Goal: Information Seeking & Learning: Find specific fact

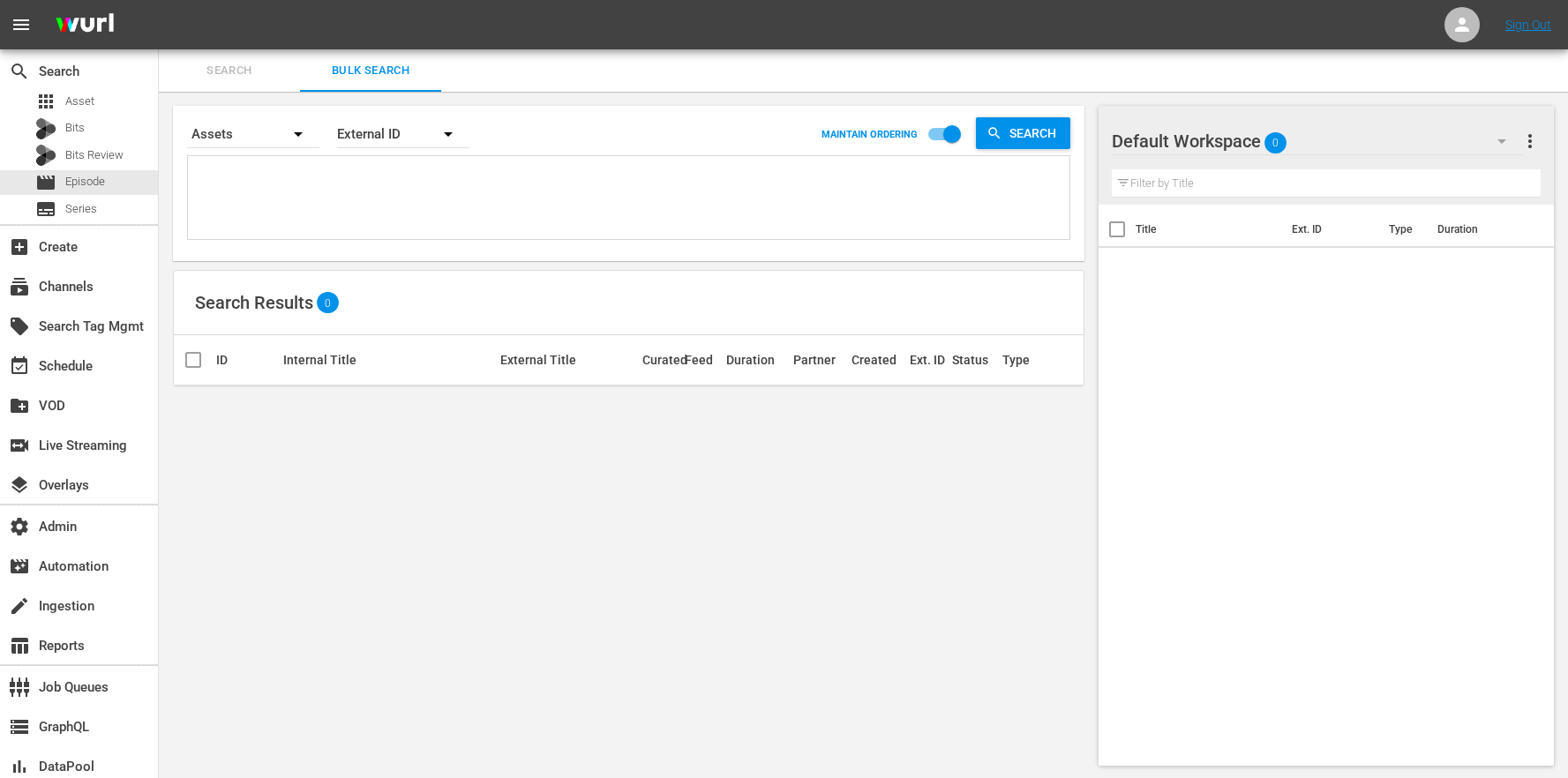
scroll to position [2, 0]
click at [102, 180] on span "Episode" at bounding box center [85, 182] width 39 height 18
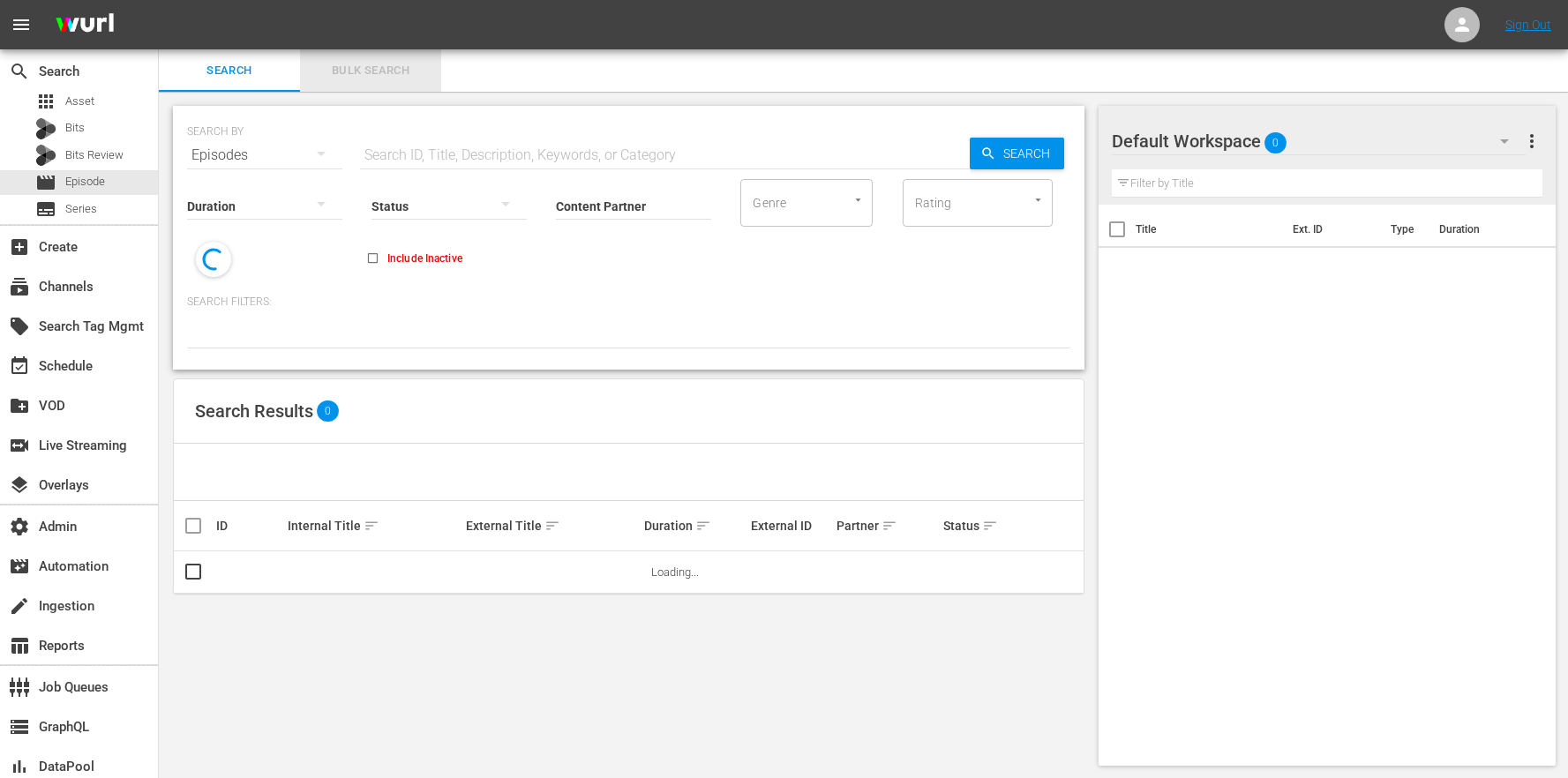
click at [365, 63] on span "Bulk Search" at bounding box center [370, 71] width 120 height 21
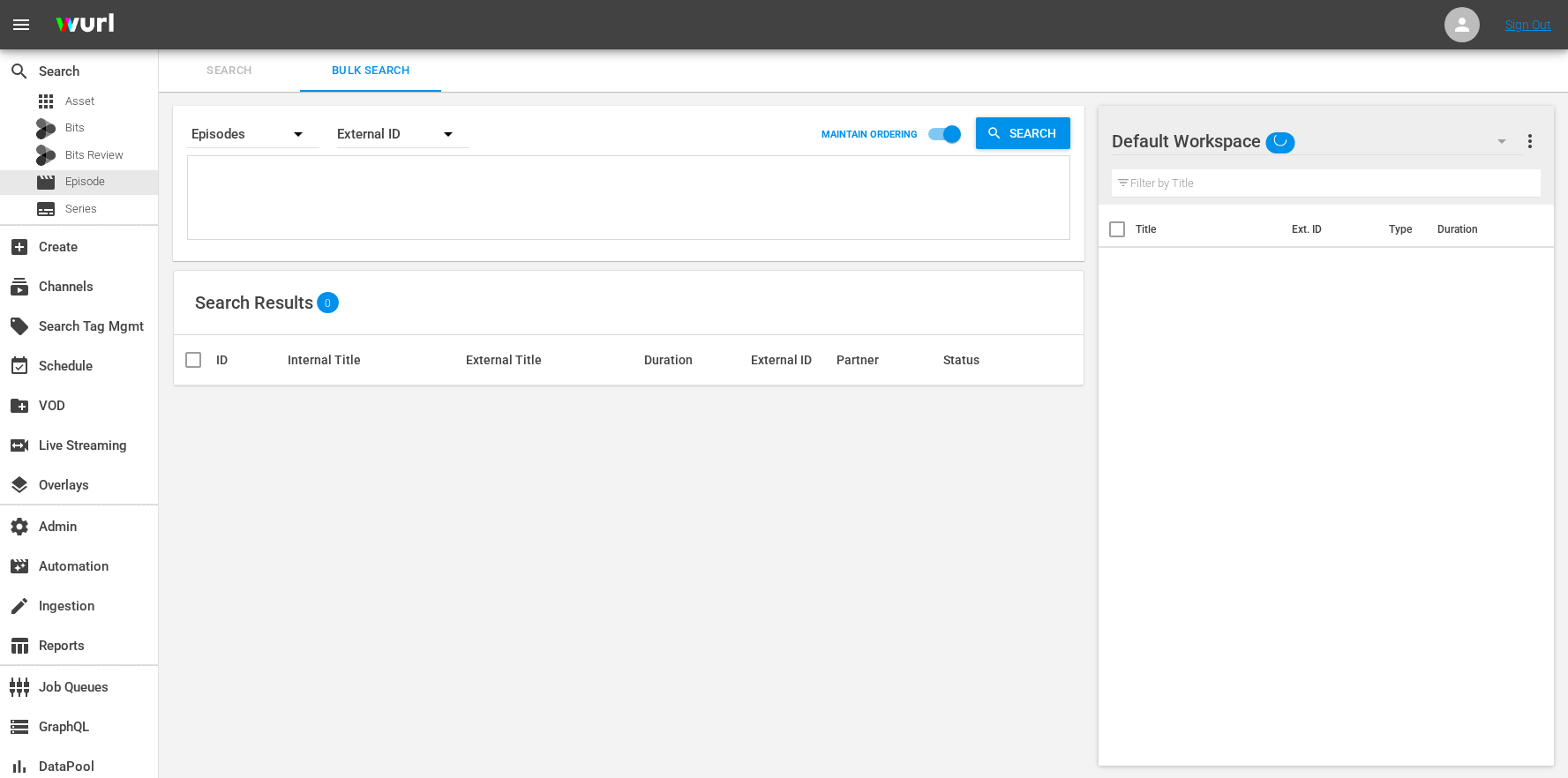
click at [416, 181] on textarea at bounding box center [630, 201] width 877 height 81
paste textarea "67743306 67743305 67743304 67743303 67743302"
type textarea "67743306 67743305 67743304 67743303 67743302"
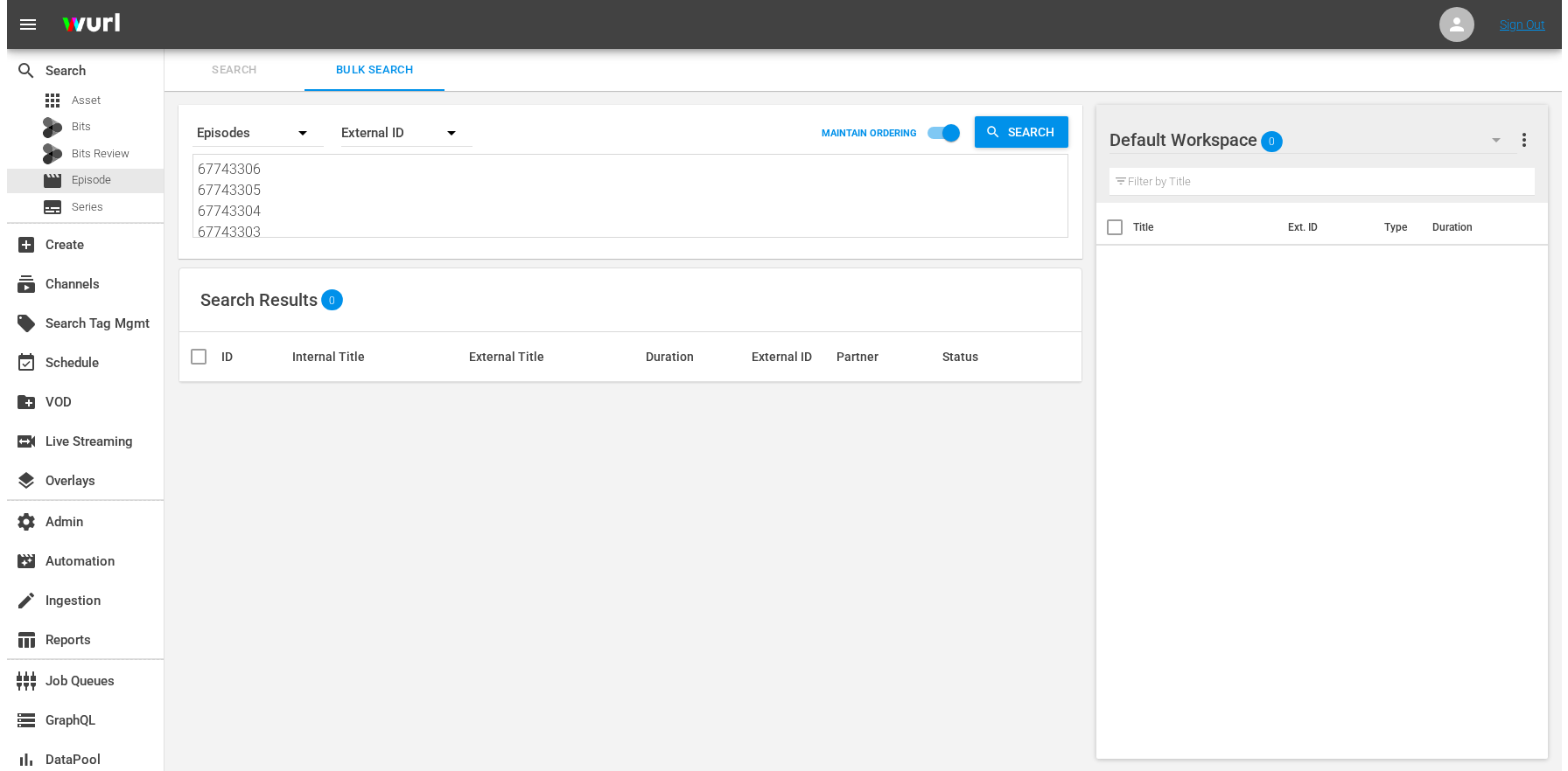
scroll to position [2, 0]
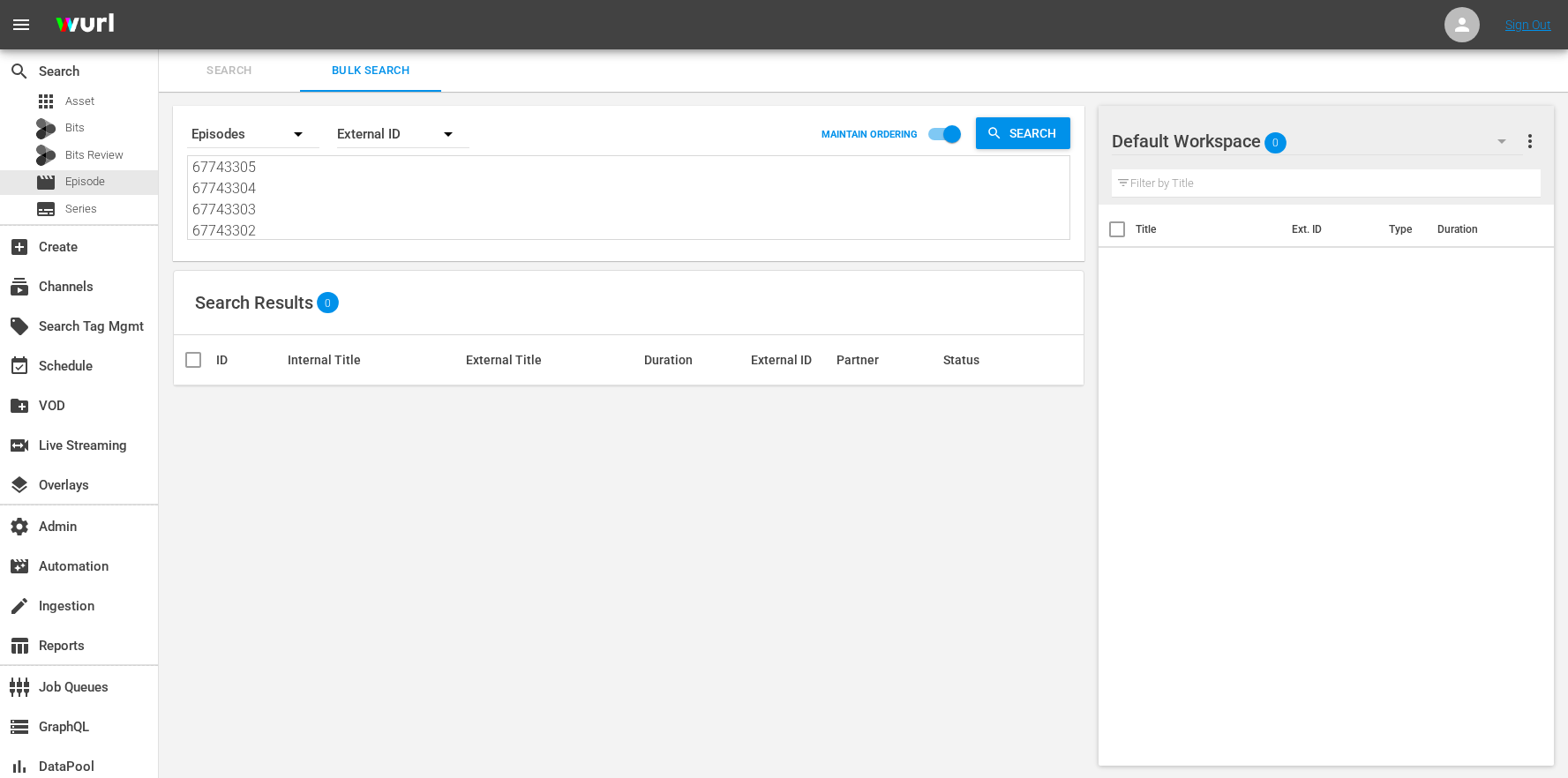
type textarea "67743306 67743305 67743304 67743303 67743302"
click at [381, 143] on div "External ID" at bounding box center [403, 134] width 132 height 49
click at [407, 213] on div "Wurl ID" at bounding box center [394, 212] width 71 height 29
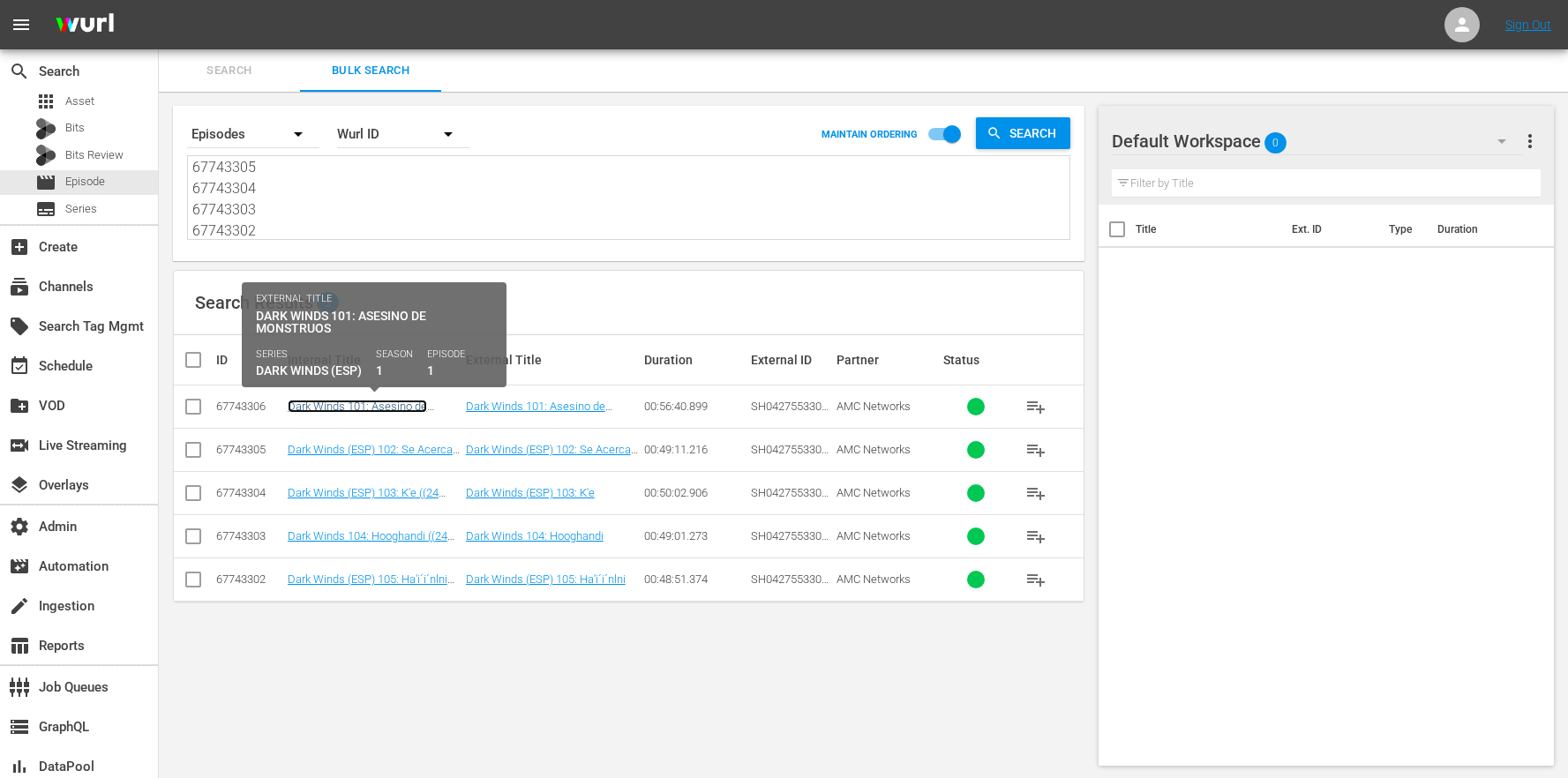
click at [370, 402] on link "Dark Winds 101: Asesino de Monstruos ((24 ROKU EE) Dark Winds (ESP) 101: Asesin…" at bounding box center [363, 426] width 153 height 53
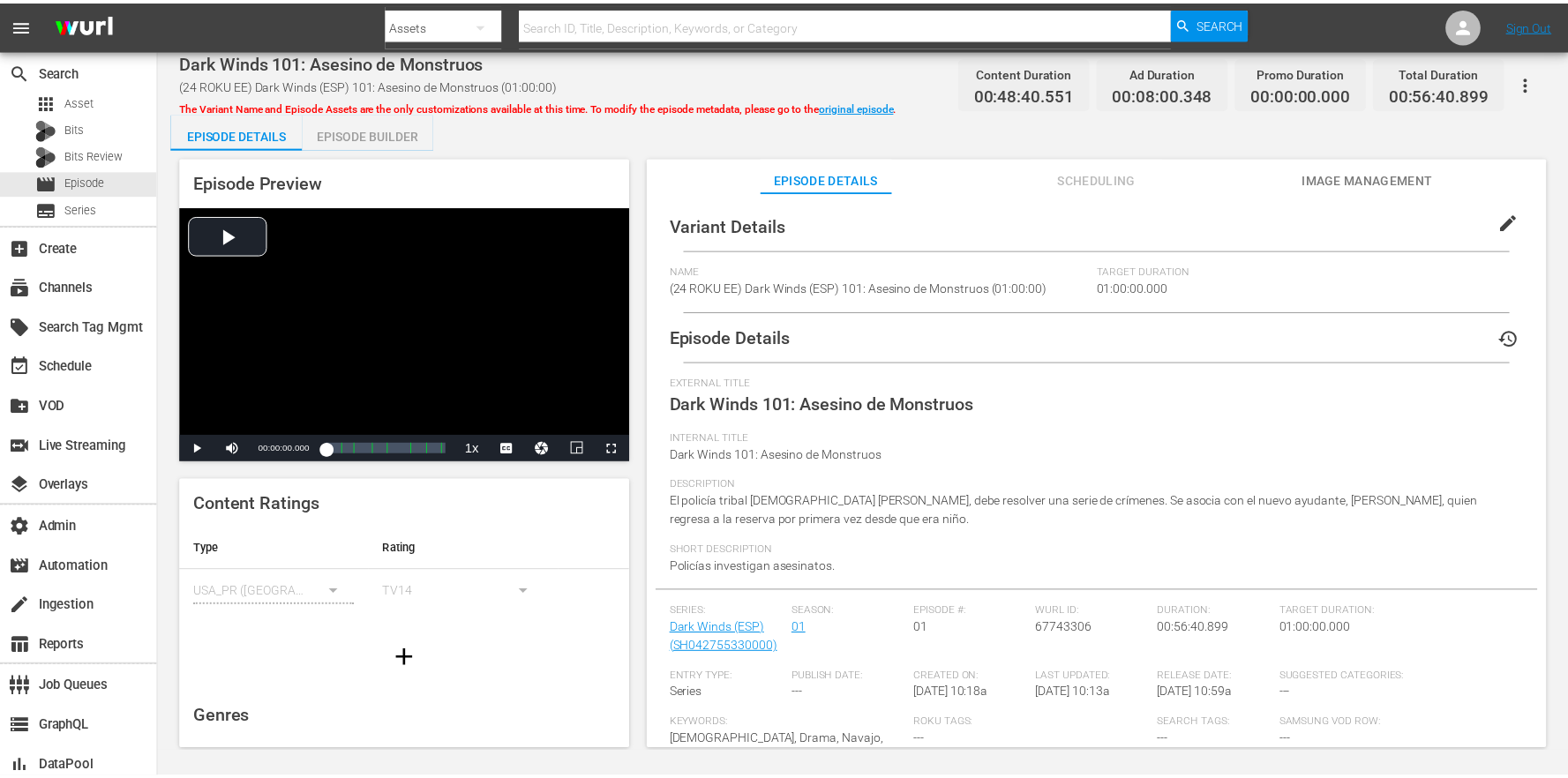
scroll to position [2, 0]
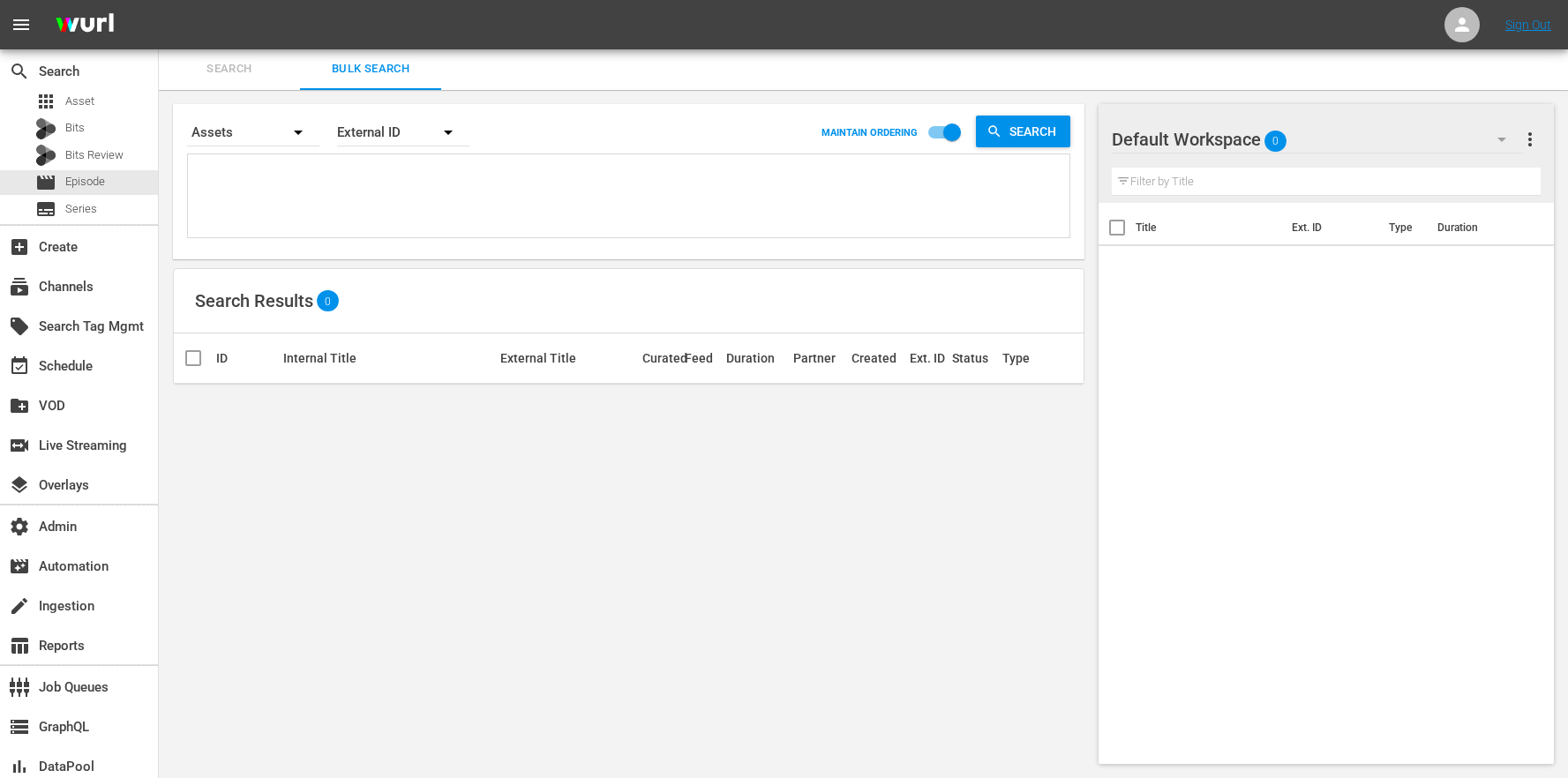
click at [935, 478] on div "Search By Assets Order By External ID MAINTAIN ORDERING Search Search Results 0…" at bounding box center [628, 433] width 940 height 688
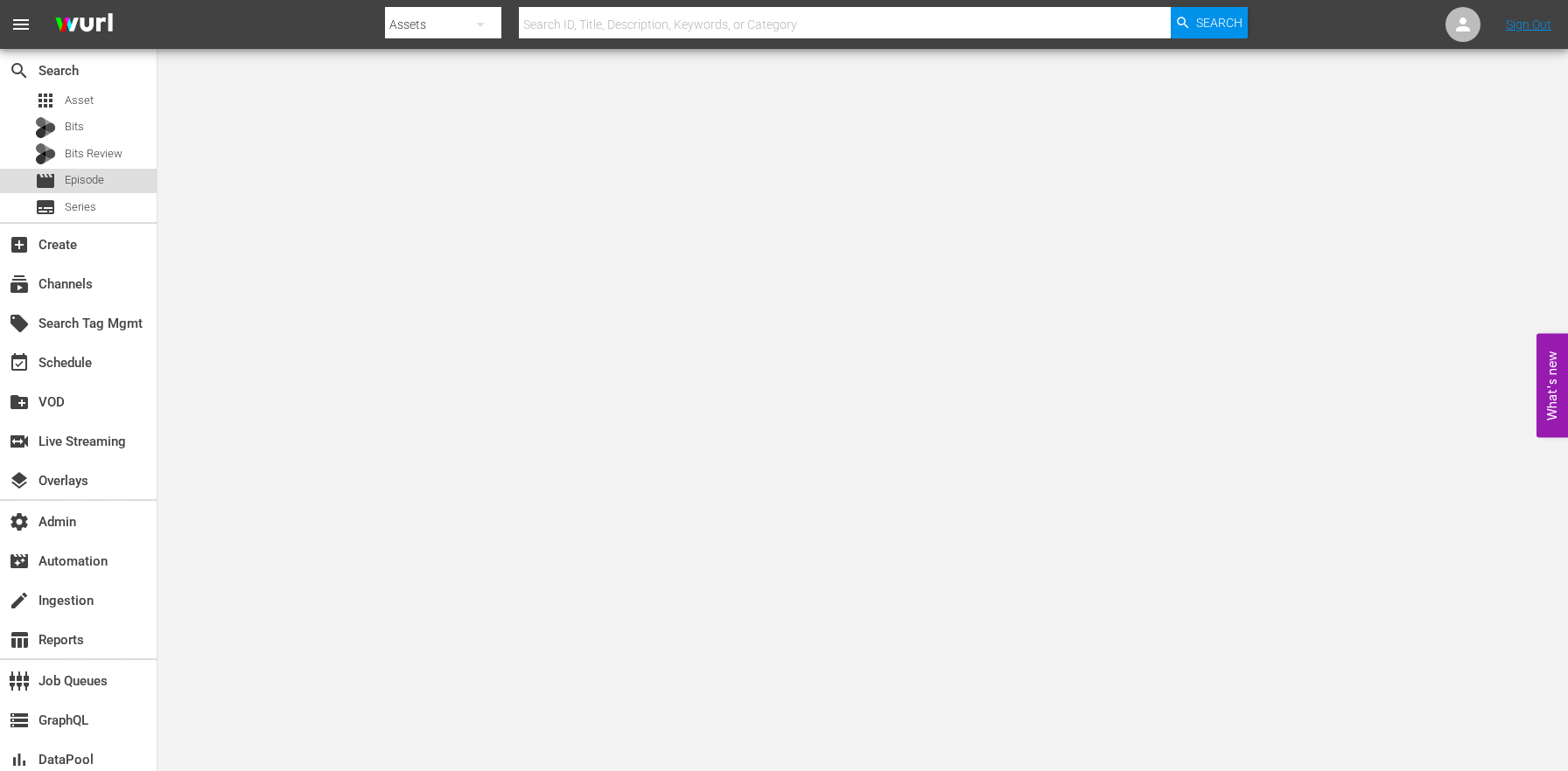
click at [140, 183] on div "movie Episode" at bounding box center [78, 181] width 156 height 24
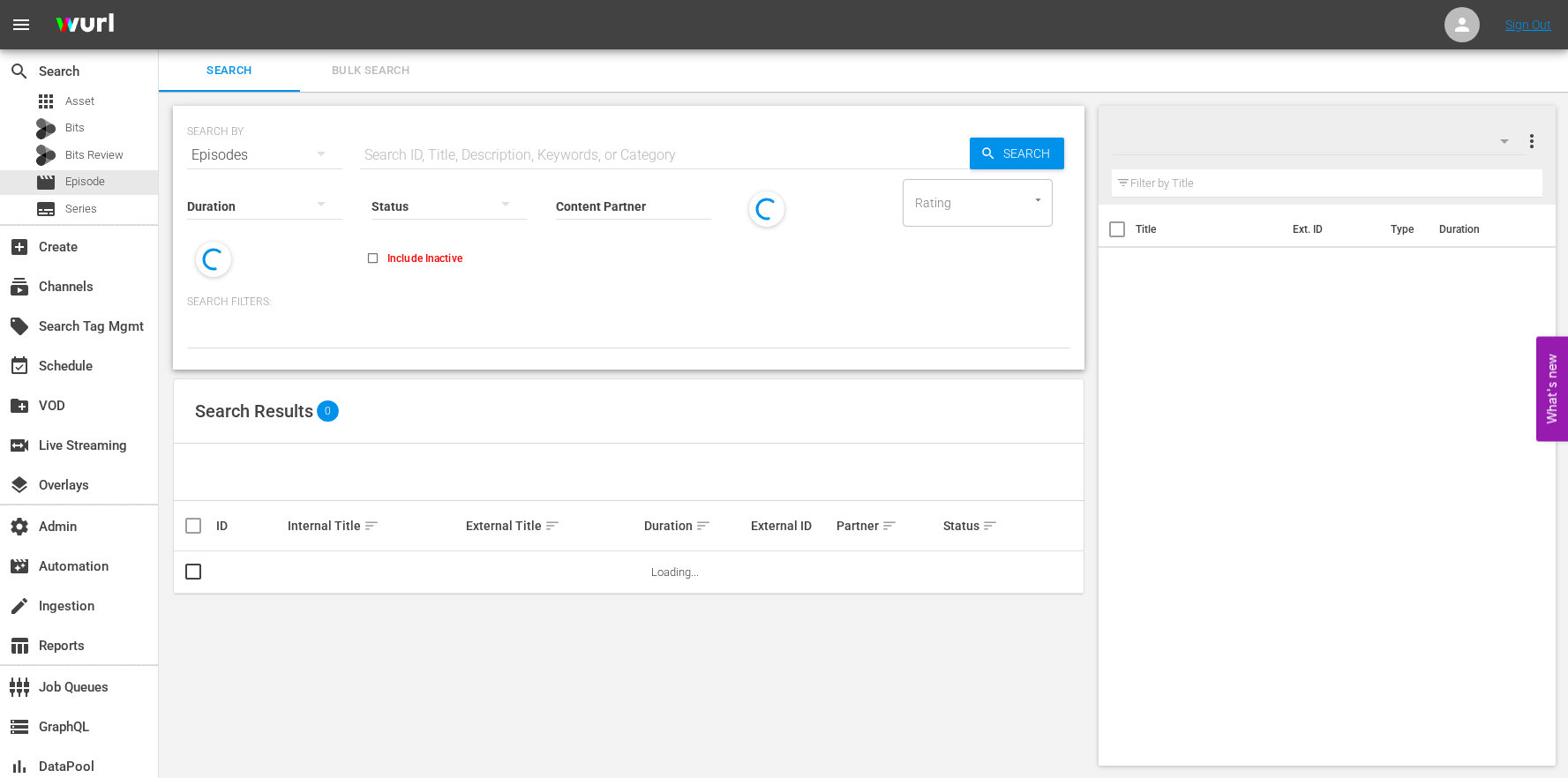
click at [390, 74] on span "Bulk Search" at bounding box center [370, 71] width 120 height 21
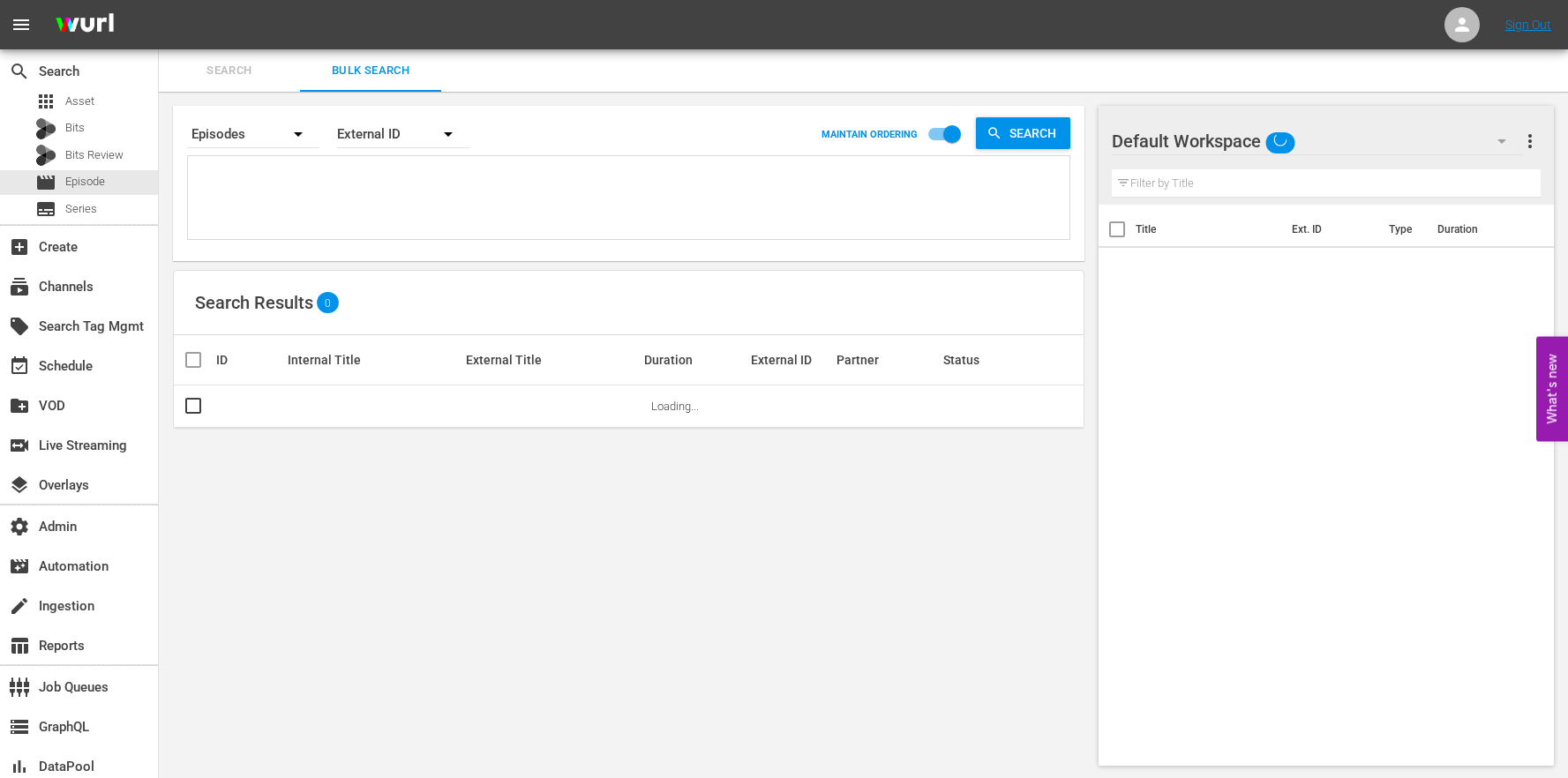
click at [397, 157] on div at bounding box center [628, 198] width 881 height 83
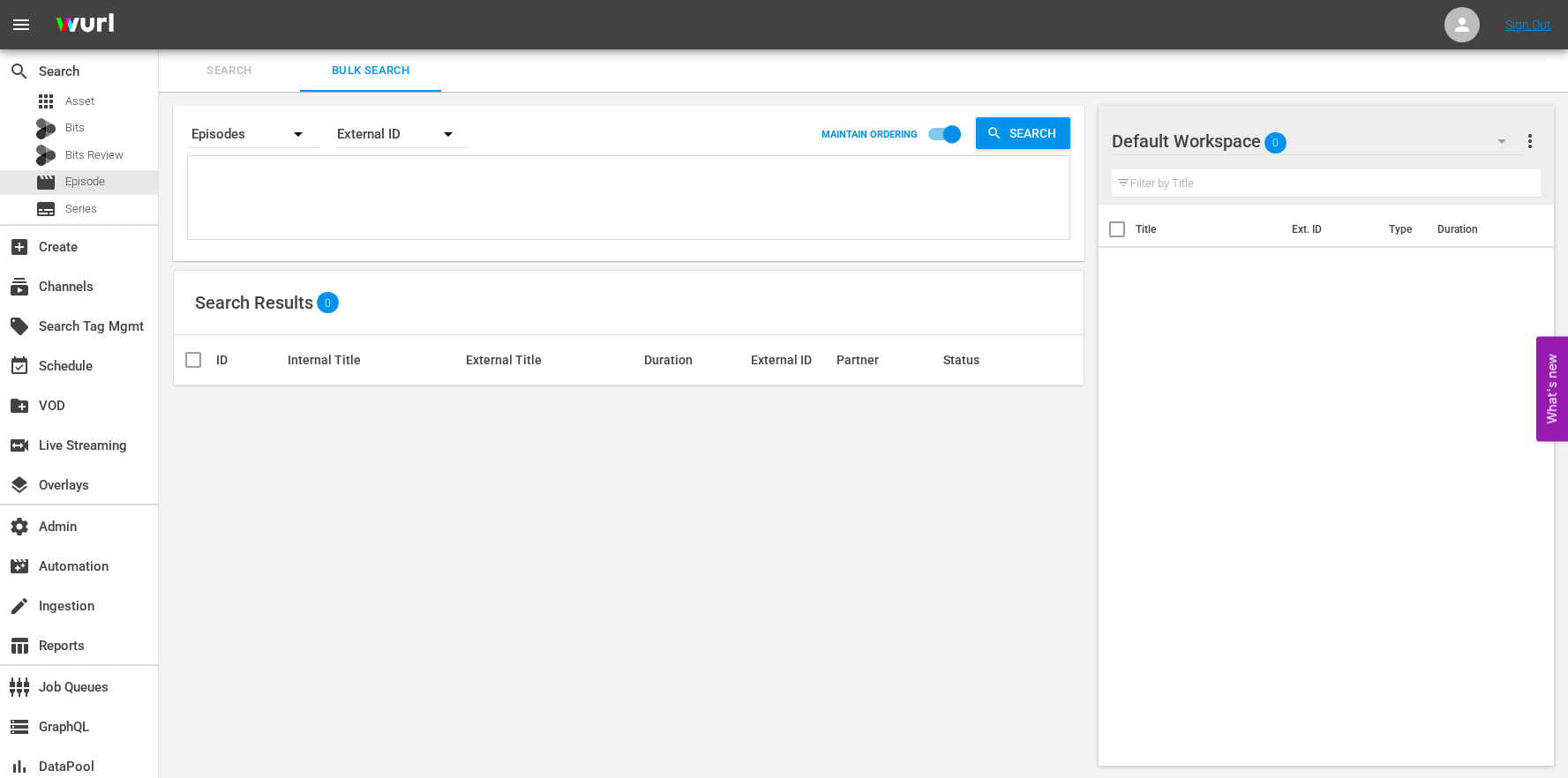
click at [421, 139] on div "External ID" at bounding box center [403, 134] width 132 height 49
drag, startPoint x: 423, startPoint y: 190, endPoint x: 404, endPoint y: 207, distance: 25.5
click at [423, 190] on div "External ID" at bounding box center [394, 183] width 71 height 29
click at [409, 138] on div "External ID" at bounding box center [403, 134] width 132 height 49
click at [404, 213] on div "Wurl ID" at bounding box center [394, 212] width 71 height 29
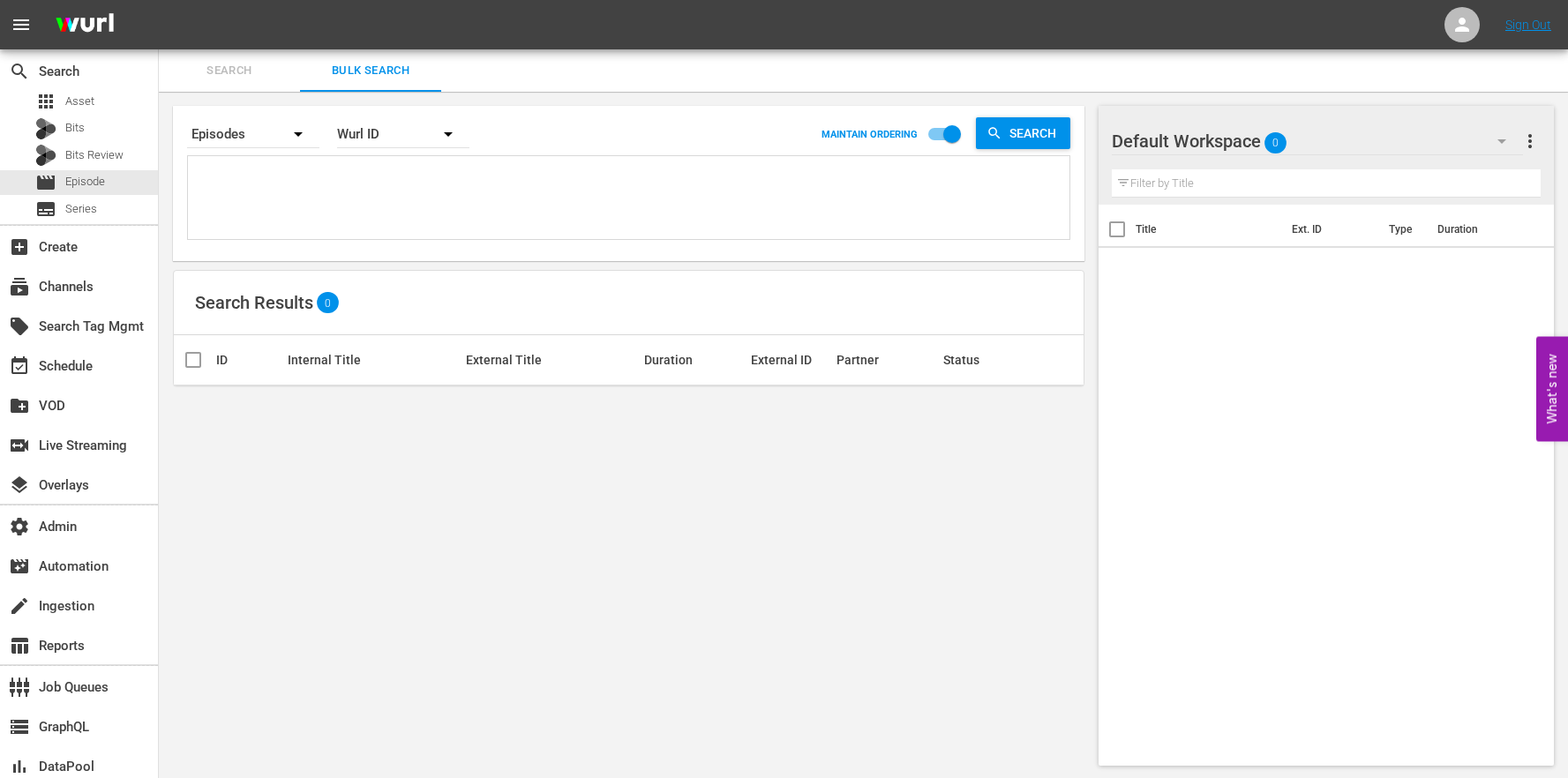
click at [307, 203] on div "External ID Wurl ID Title" at bounding box center [784, 389] width 1568 height 778
click at [253, 175] on textarea at bounding box center [630, 201] width 877 height 81
paste textarea "67743306 67743305 67743304 67743303 67743302"
type textarea "67743306 67743305 67743304 67743303 67743302"
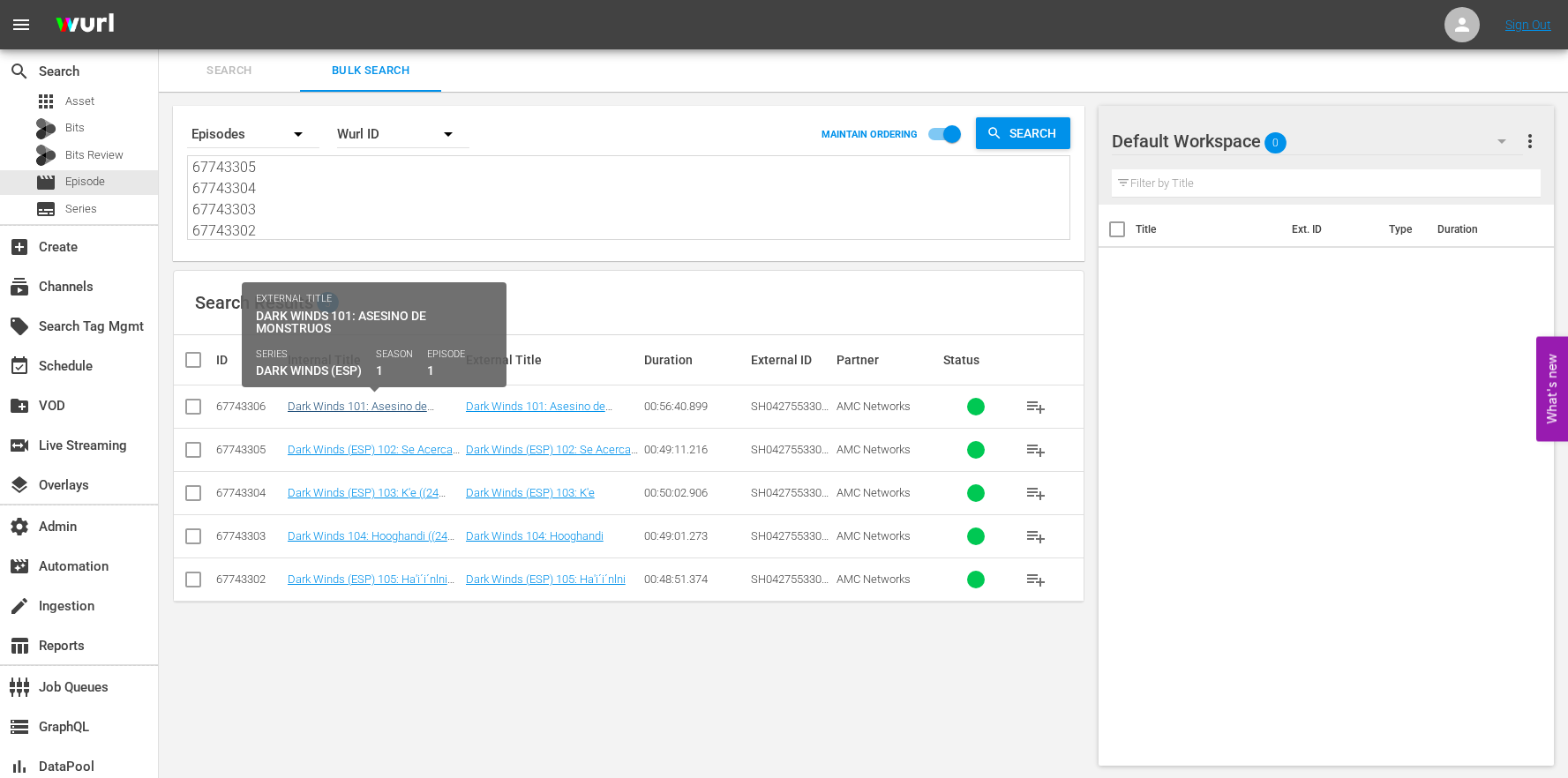
type textarea "67743306 67743305 67743304 67743303 67743302"
click at [404, 409] on link "Dark Winds 101: Asesino de Monstruos ((24 ROKU EE) Dark Winds (ESP) 101: Asesin…" at bounding box center [363, 426] width 153 height 53
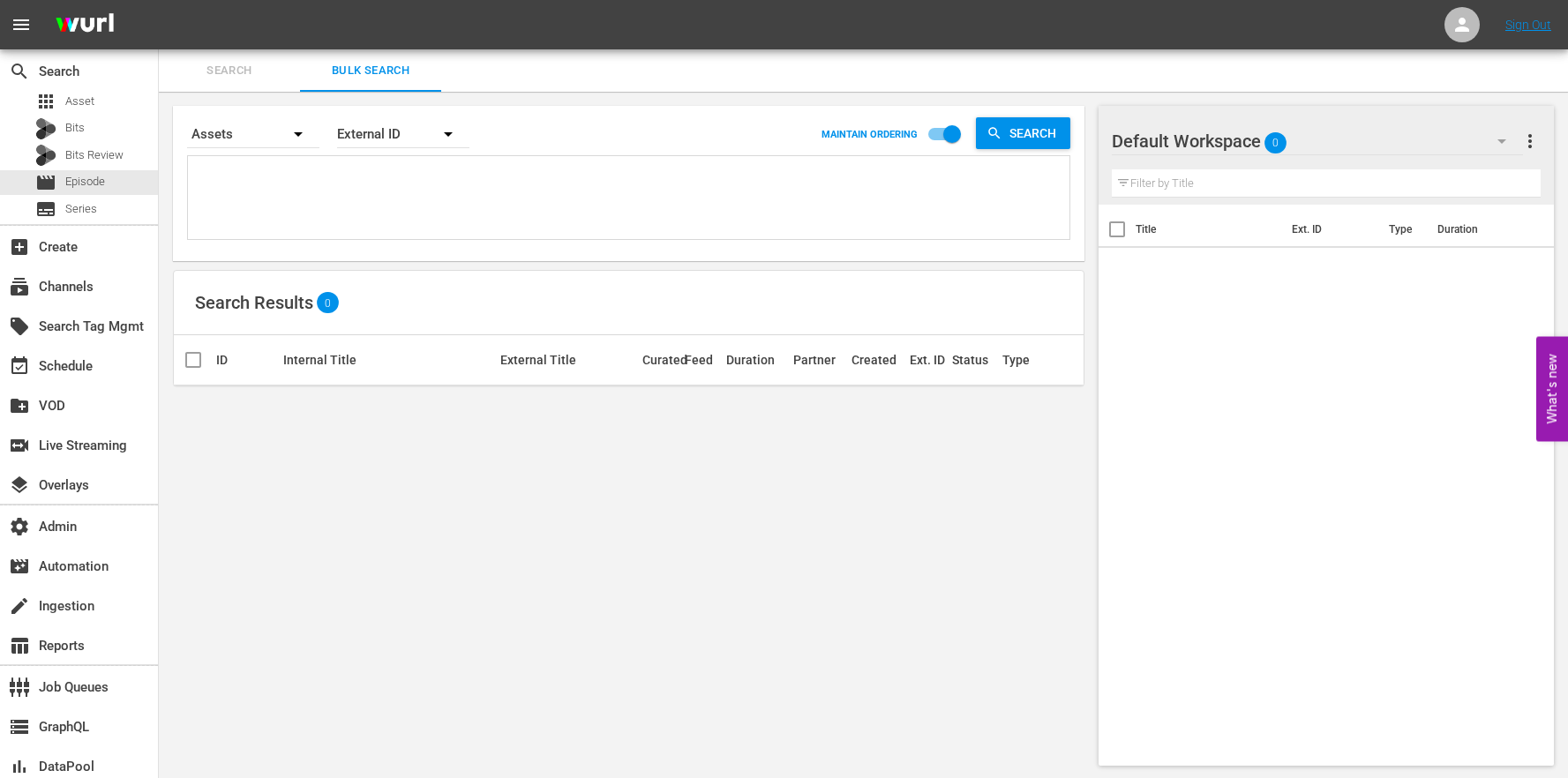
scroll to position [2, 0]
click at [1459, 24] on icon at bounding box center [1462, 25] width 22 height 22
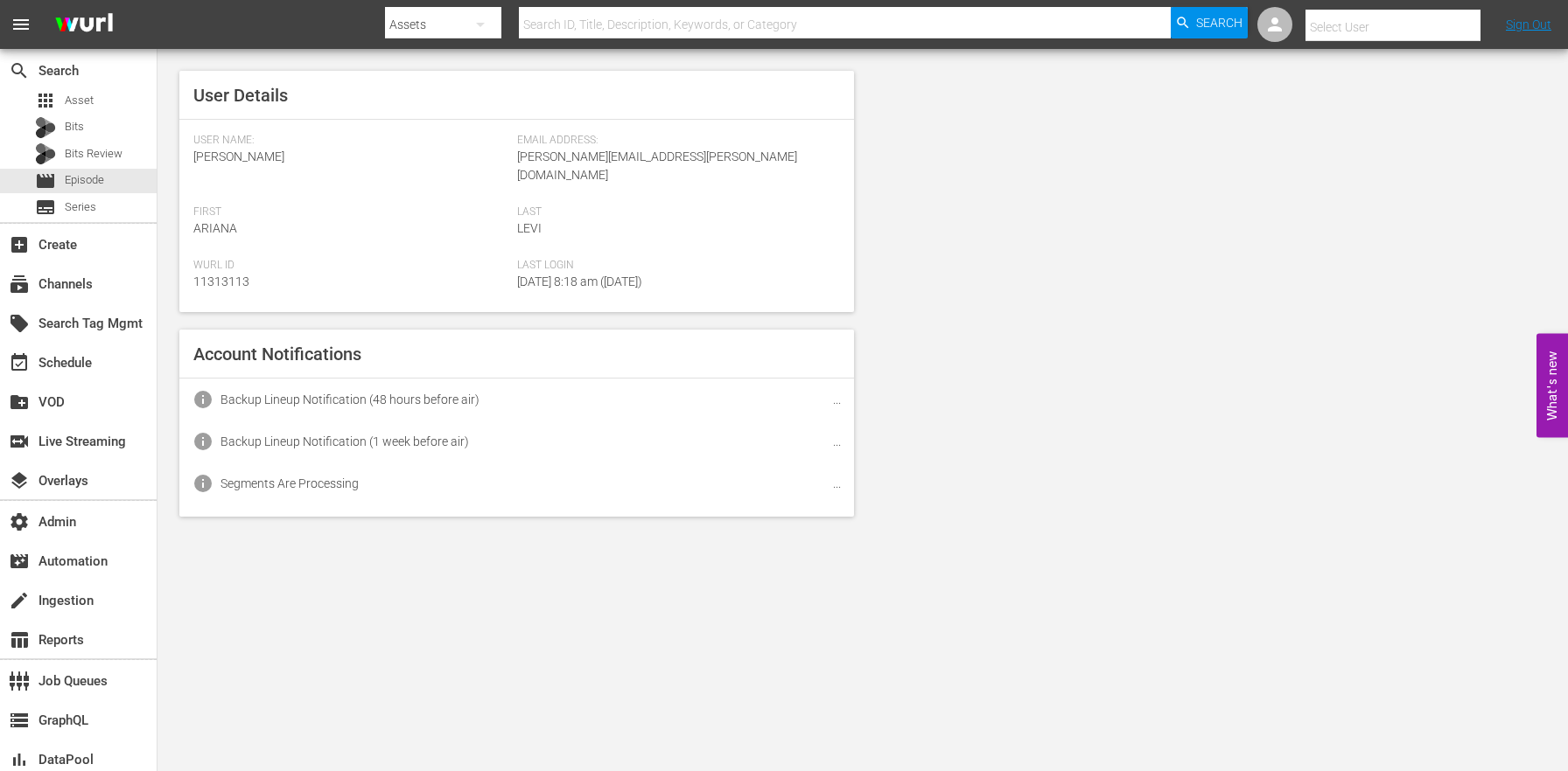
click at [1413, 23] on input "text" at bounding box center [1417, 26] width 224 height 42
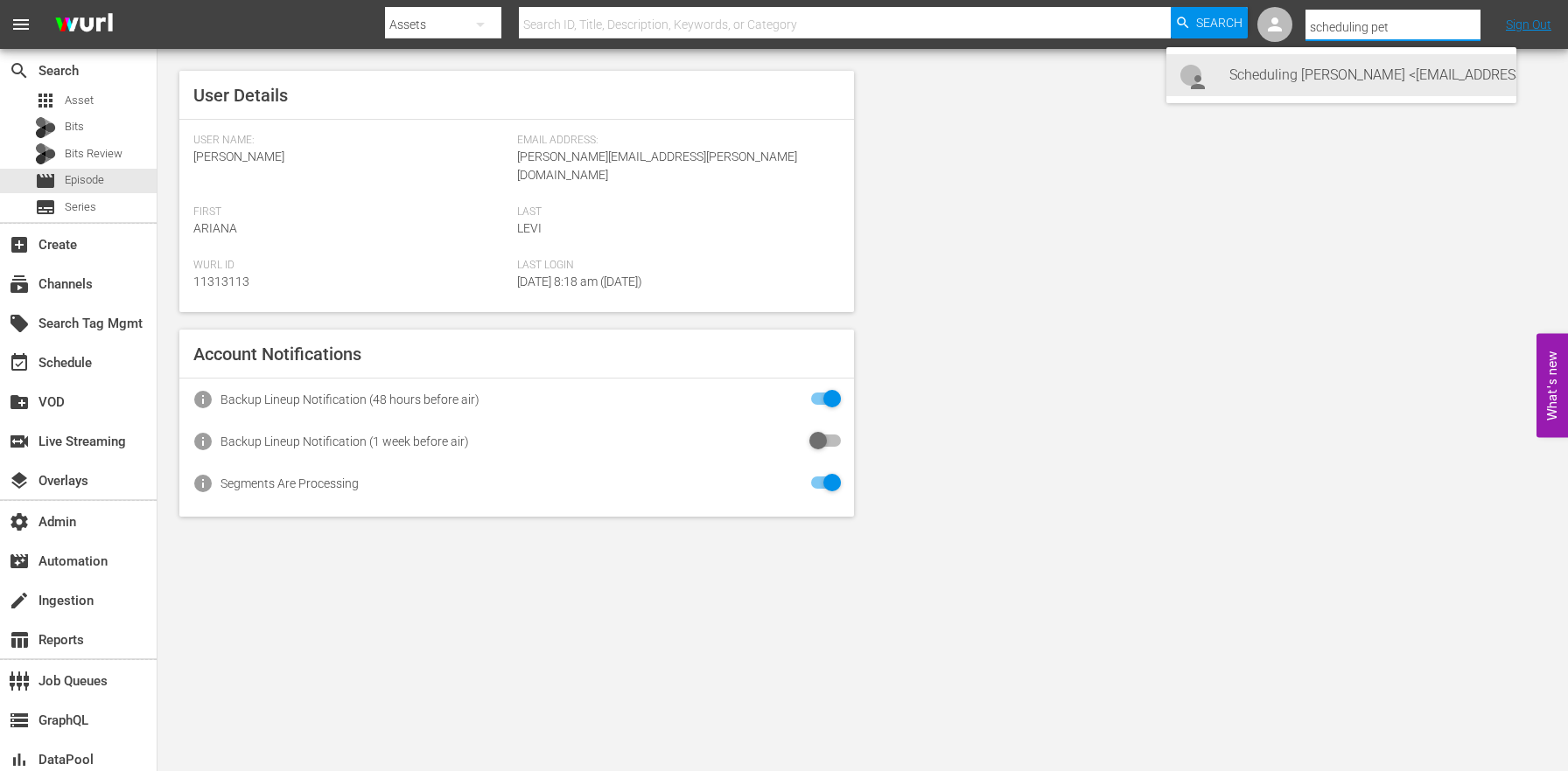
click at [1370, 68] on div "Scheduling Peteski <Scheduling-peteski@wurl.com>" at bounding box center [1366, 75] width 273 height 42
type input "Scheduling Peteski (11314475)"
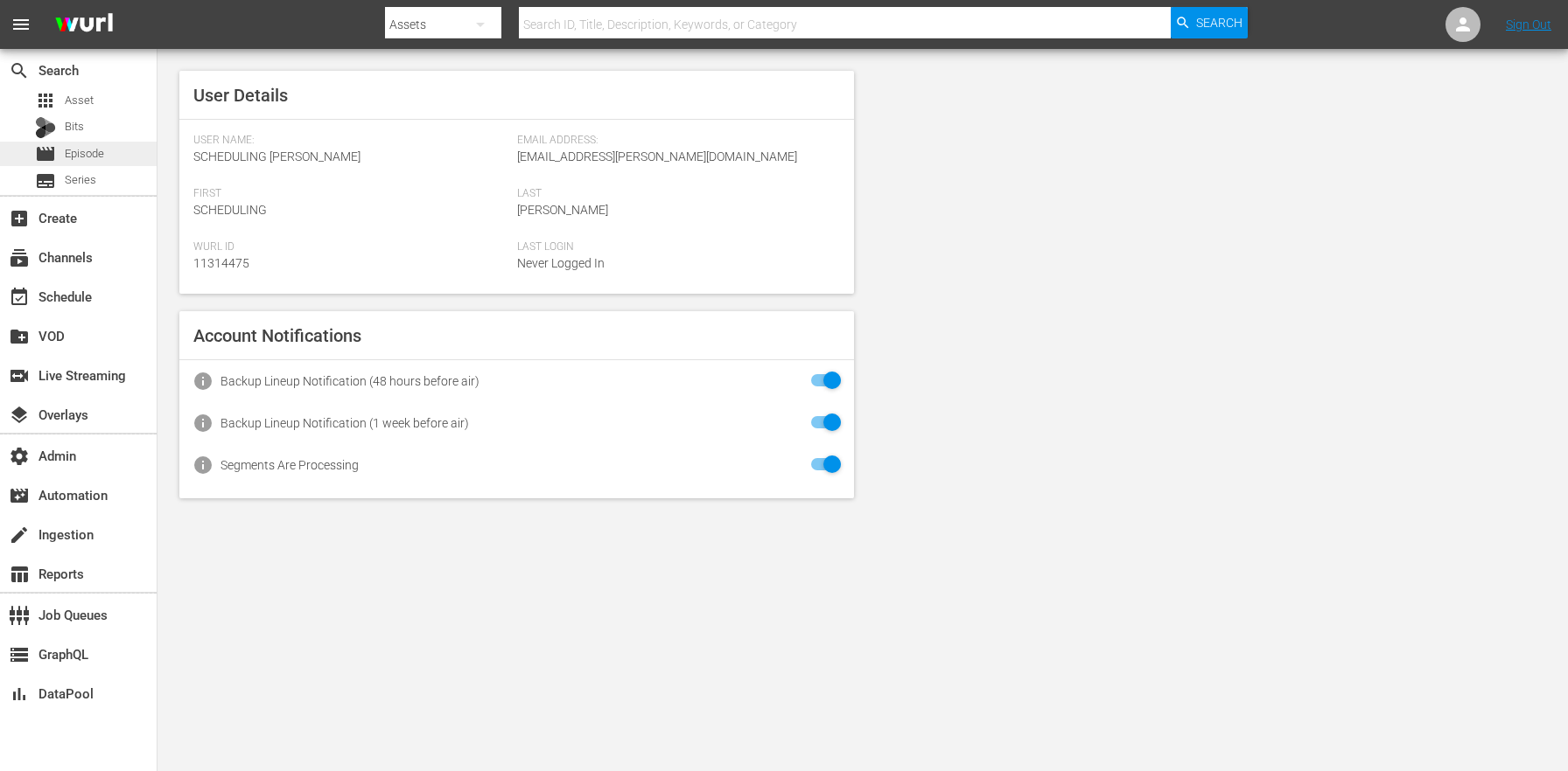
click at [116, 149] on div "movie Episode" at bounding box center [78, 153] width 156 height 24
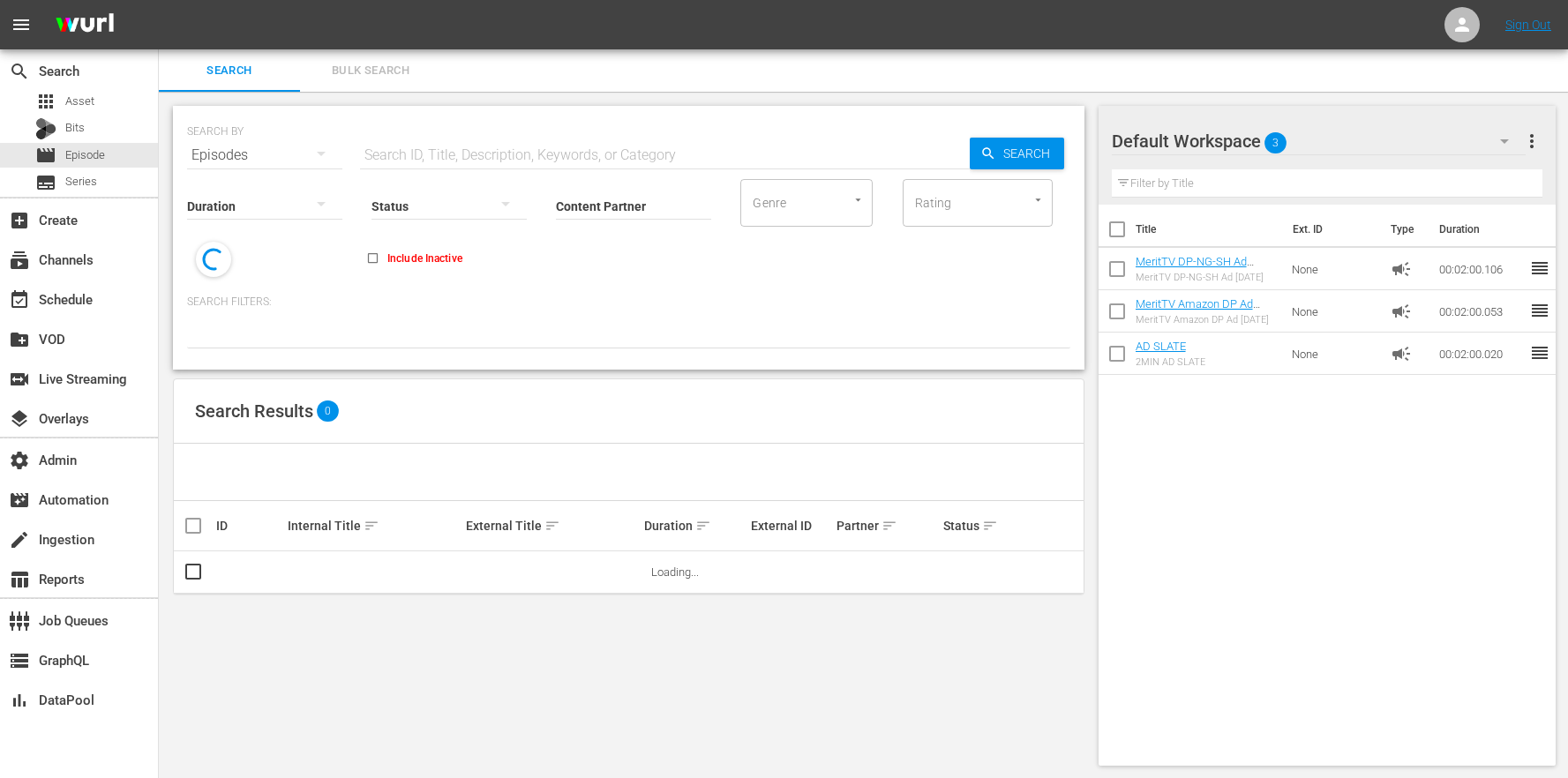
click at [394, 68] on span "Bulk Search" at bounding box center [370, 71] width 120 height 21
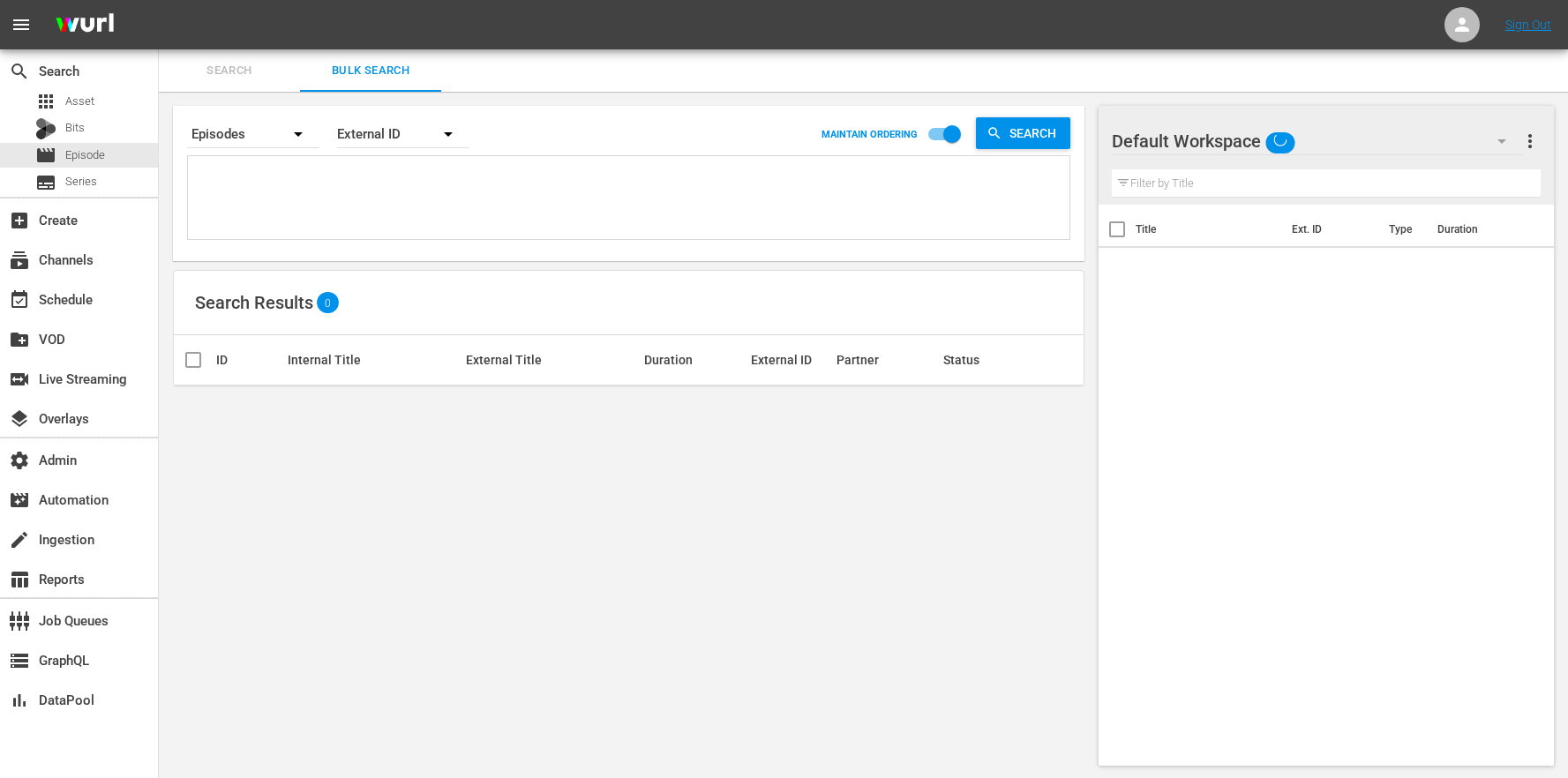
click at [387, 204] on textarea at bounding box center [630, 201] width 877 height 81
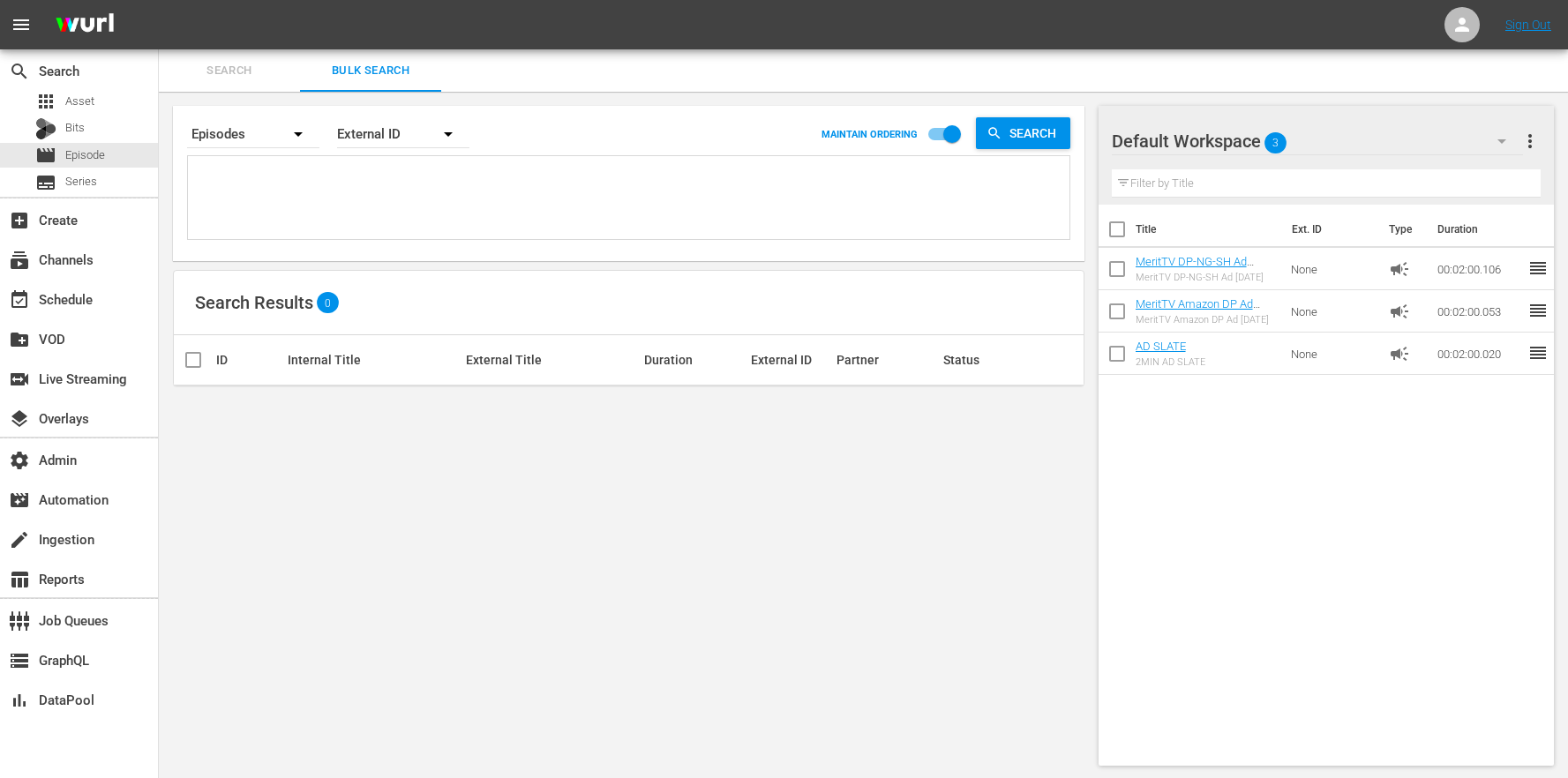
click at [393, 141] on div "External ID" at bounding box center [403, 134] width 132 height 49
click at [397, 215] on div "Wurl ID" at bounding box center [394, 212] width 71 height 29
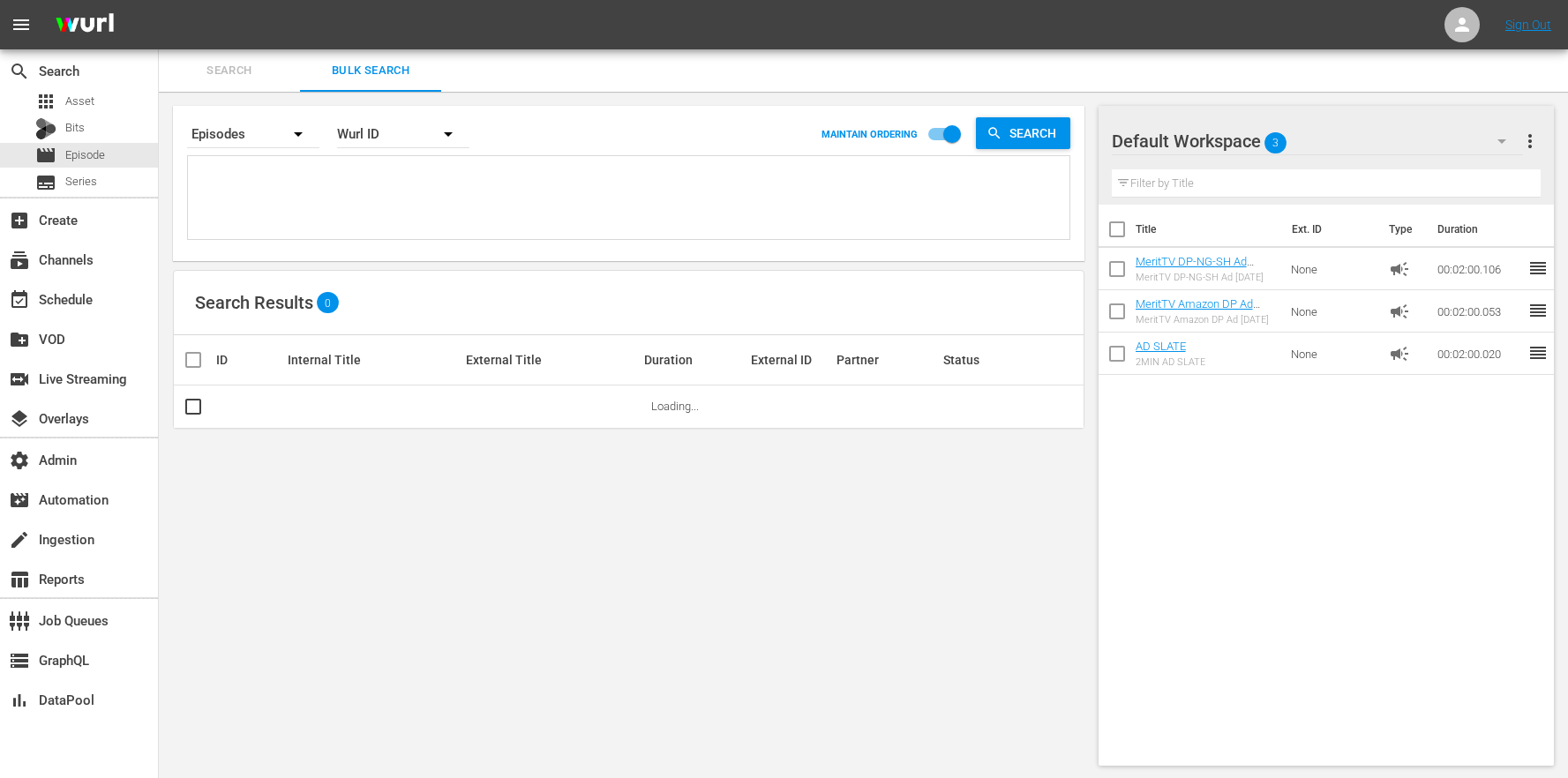
click at [257, 169] on div "External ID Wurl ID Title" at bounding box center [784, 389] width 1568 height 778
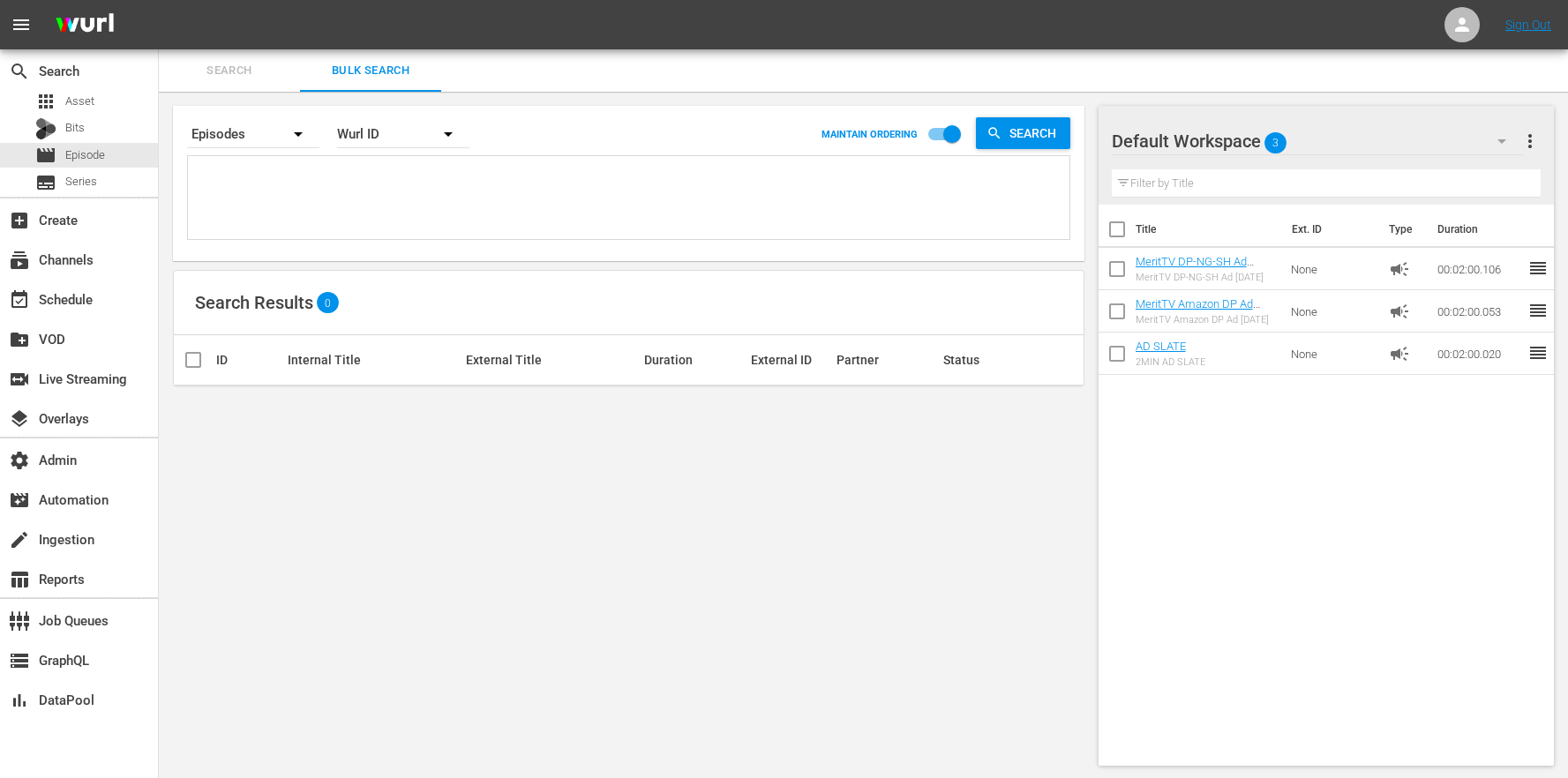
click at [319, 184] on textarea at bounding box center [630, 201] width 877 height 81
paste textarea "67743306 67743305 67743304 67743303 67743302"
type textarea "67743306 67743305 67743304 67743303 67743302"
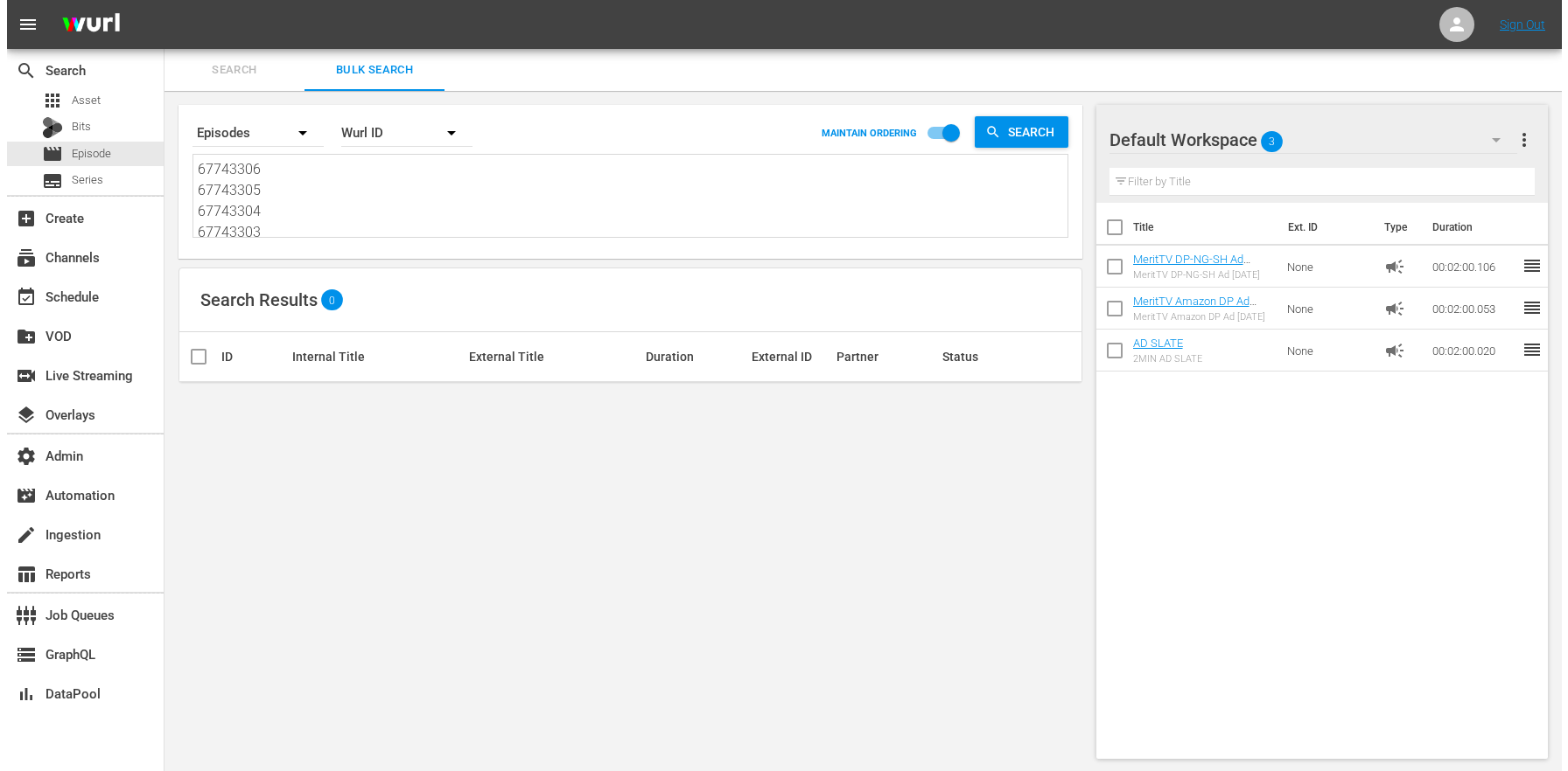
scroll to position [2, 0]
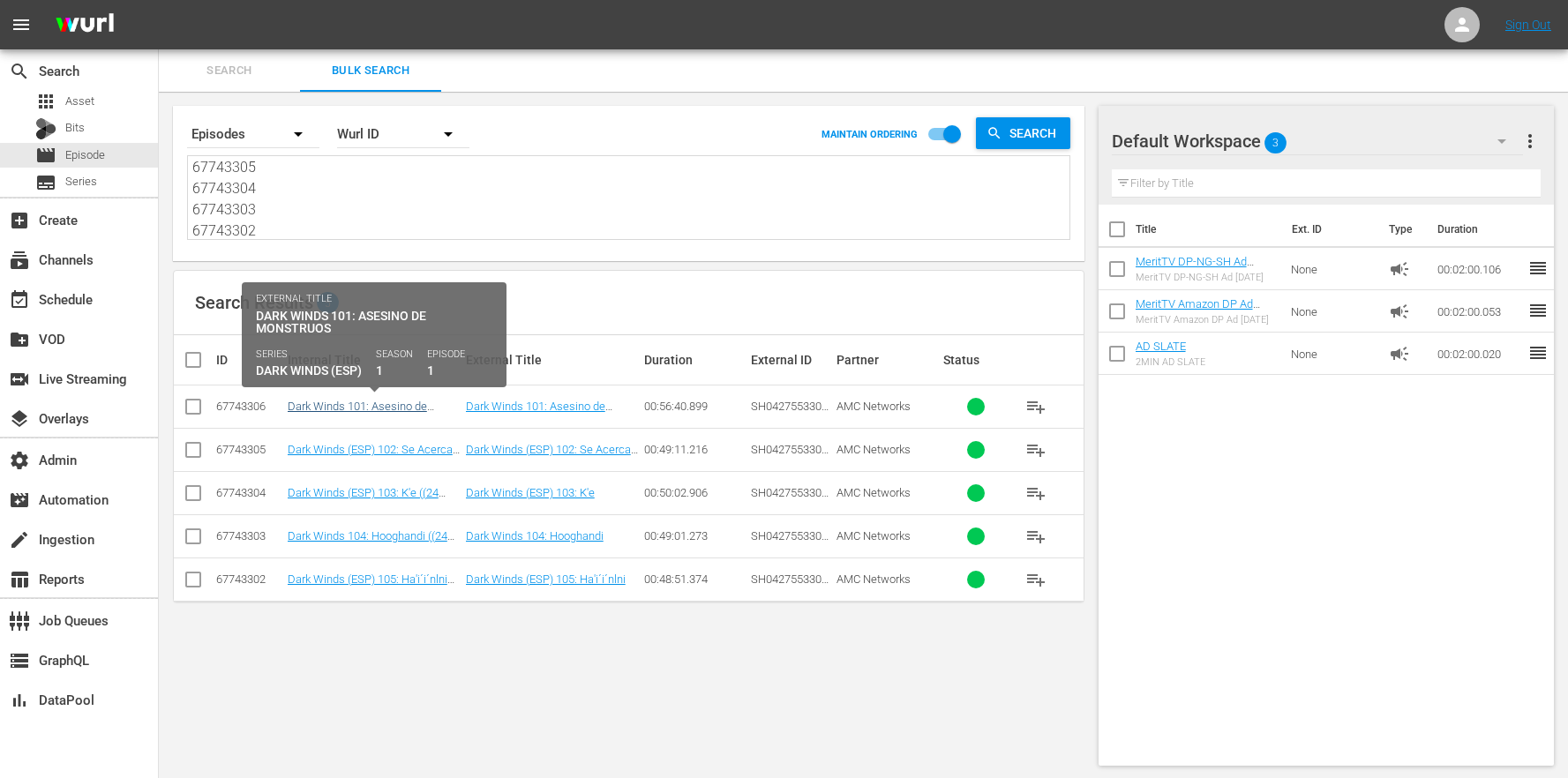
type textarea "67743306 67743305 67743304 67743303 67743302"
click at [336, 411] on link "Dark Winds 101: Asesino de Monstruos ((24 ROKU EE) Dark Winds (ESP) 101: Asesin…" at bounding box center [363, 426] width 153 height 53
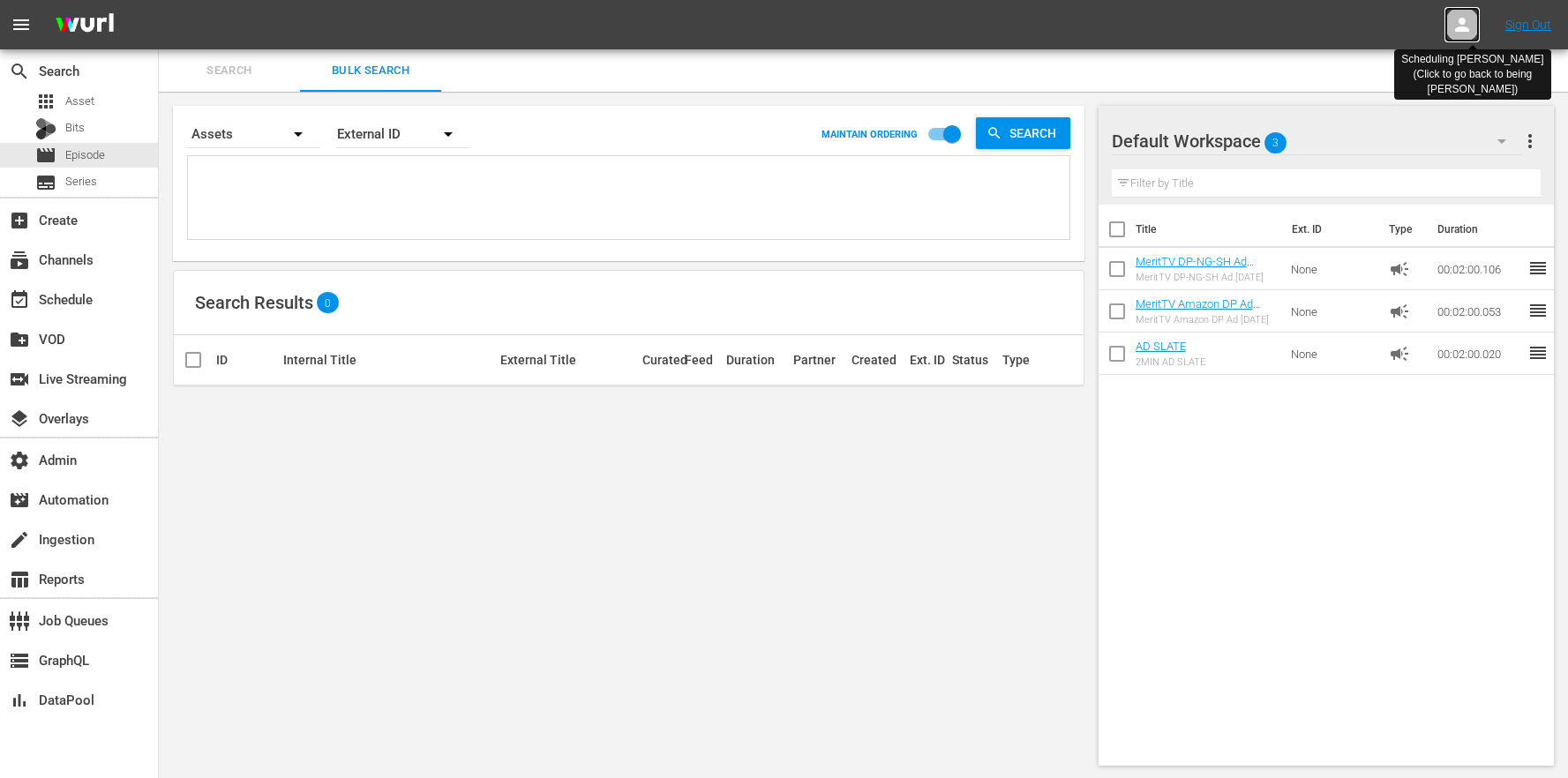
click at [1462, 25] on icon at bounding box center [1462, 25] width 22 height 22
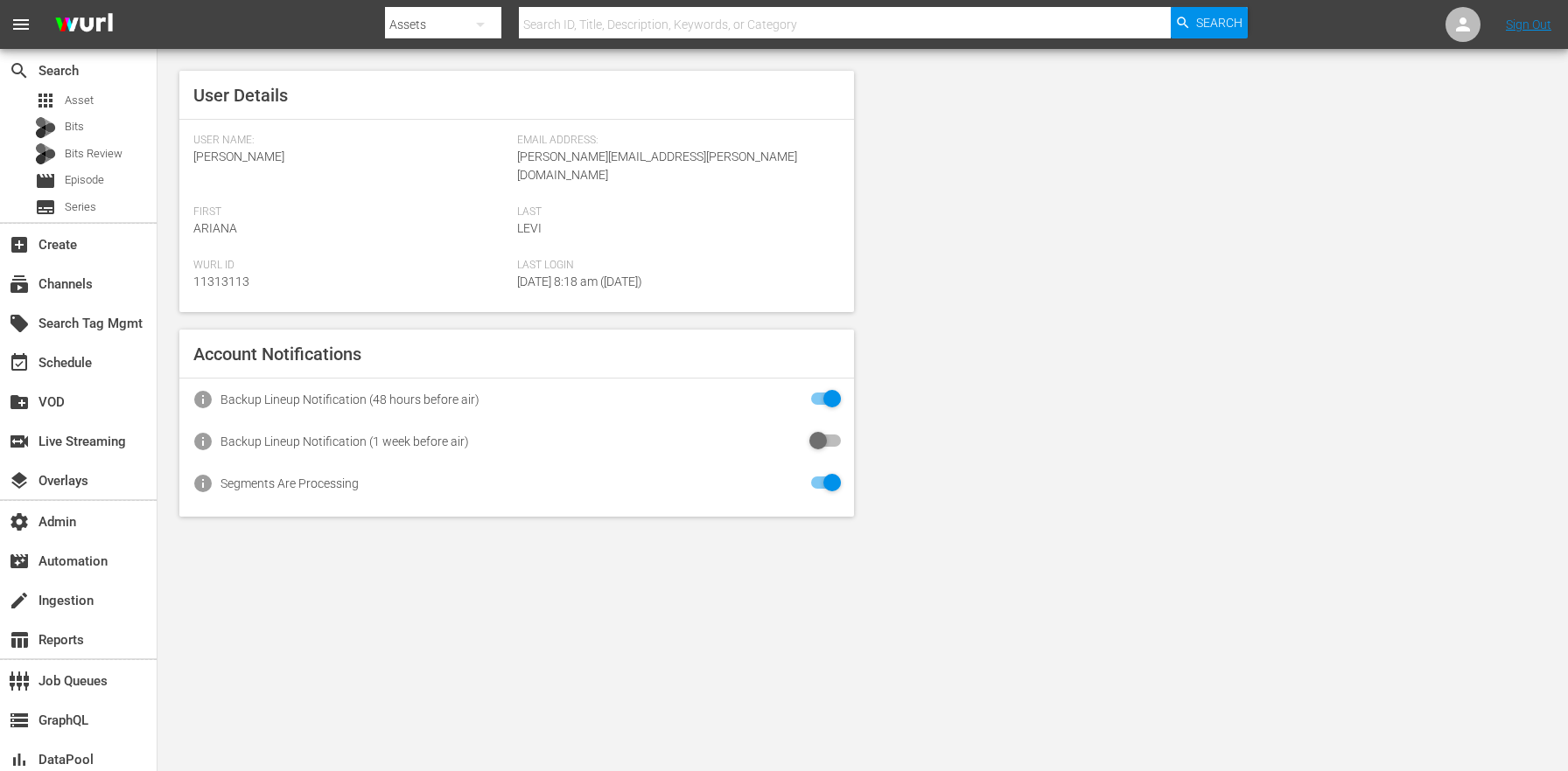
click at [981, 495] on div "User Details User Name: [PERSON_NAME] Email Address: [PERSON_NAME][EMAIL_ADDRES…" at bounding box center [862, 294] width 1411 height 490
